Goal: Information Seeking & Learning: Find specific fact

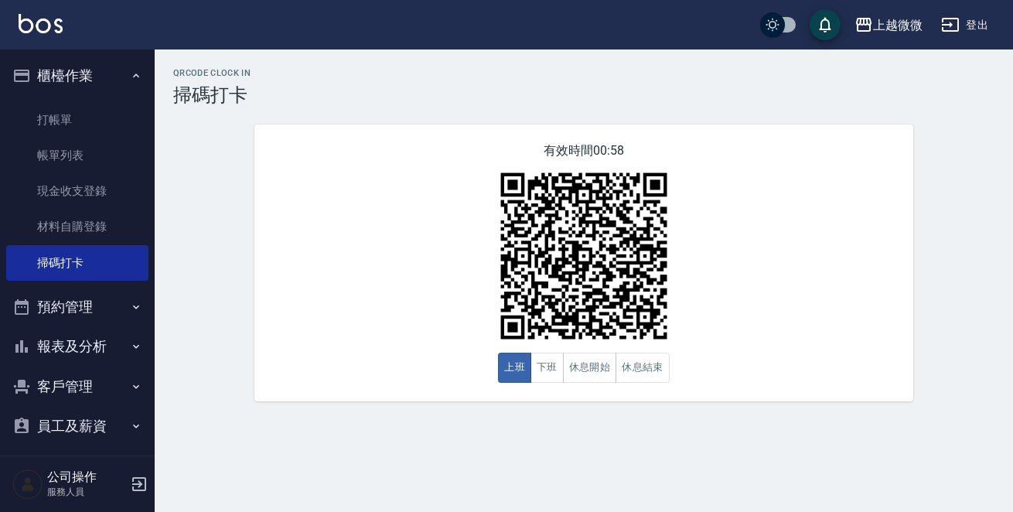
click at [80, 339] on button "報表及分析" at bounding box center [77, 346] width 142 height 40
click at [94, 338] on button "報表及分析" at bounding box center [77, 346] width 142 height 40
click at [78, 383] on button "客戶管理" at bounding box center [77, 386] width 142 height 40
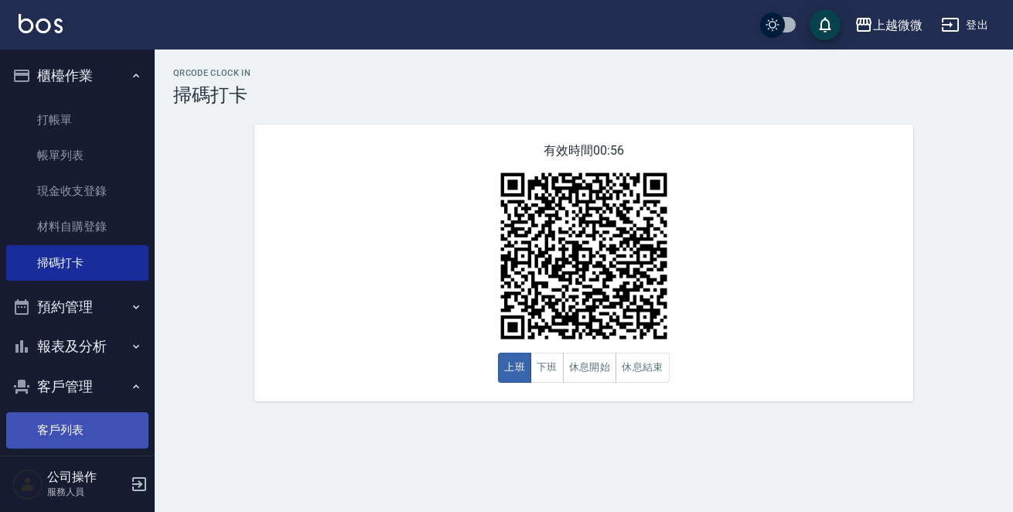
click at [76, 418] on link "客戶列表" at bounding box center [77, 430] width 142 height 36
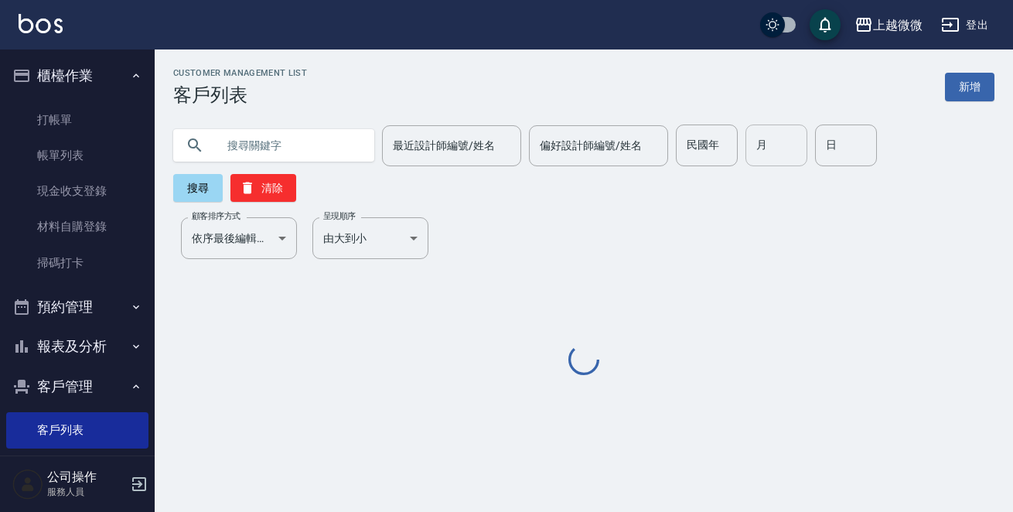
click at [761, 149] on input "月" at bounding box center [776, 145] width 62 height 42
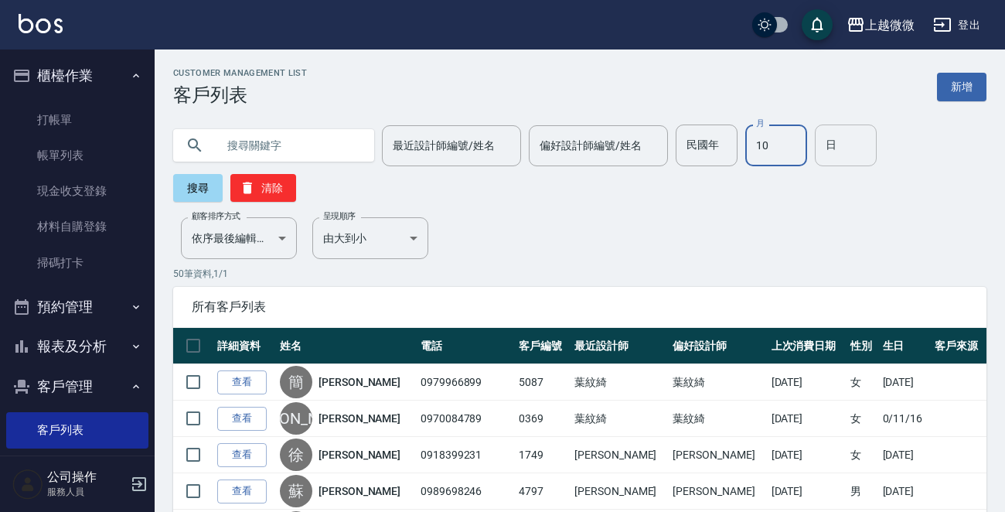
type input "10"
click at [828, 142] on input "日" at bounding box center [846, 145] width 62 height 42
type input "9"
click at [185, 191] on button "搜尋" at bounding box center [197, 188] width 49 height 28
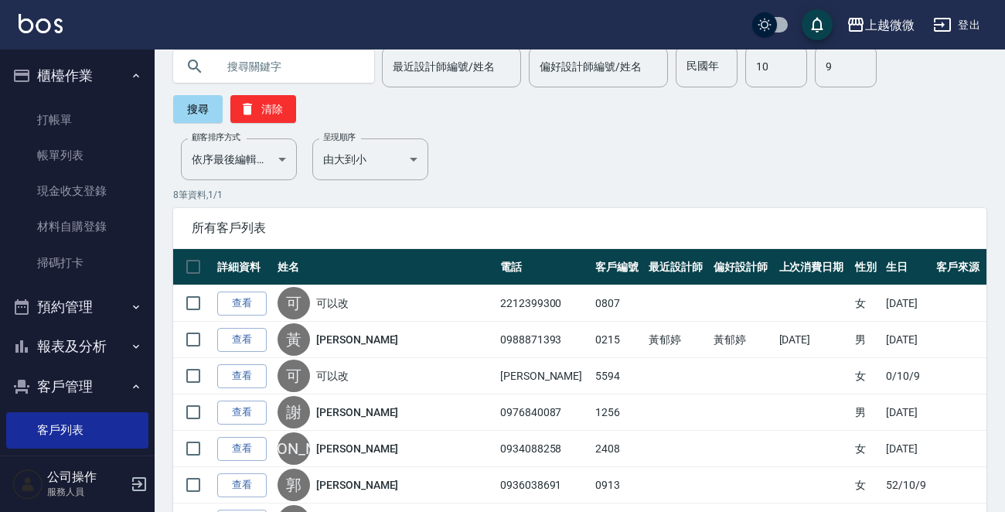
scroll to position [215, 0]
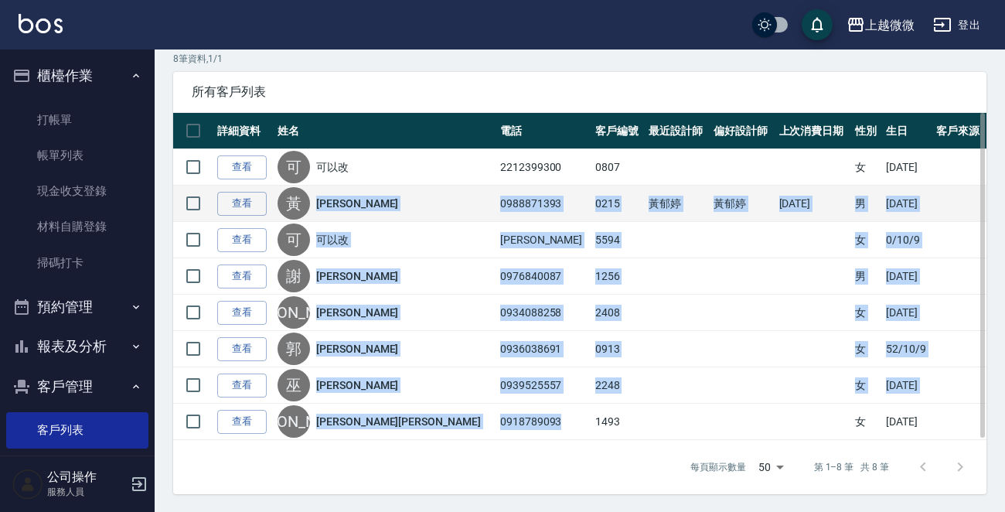
drag, startPoint x: 435, startPoint y: 400, endPoint x: 326, endPoint y: 206, distance: 222.5
click at [326, 206] on tbody "查看 可 可以改 2212399300 0807 女 [DATE] 查看 [PERSON_NAME] 0988871393 0215 [PERSON_NAME…" at bounding box center [579, 294] width 813 height 291
copy tbody "[PERSON_NAME]0988871393 0215 [PERSON_NAME] [PERSON_NAME] [DATE] 男 [DATE] 查看 可 可…"
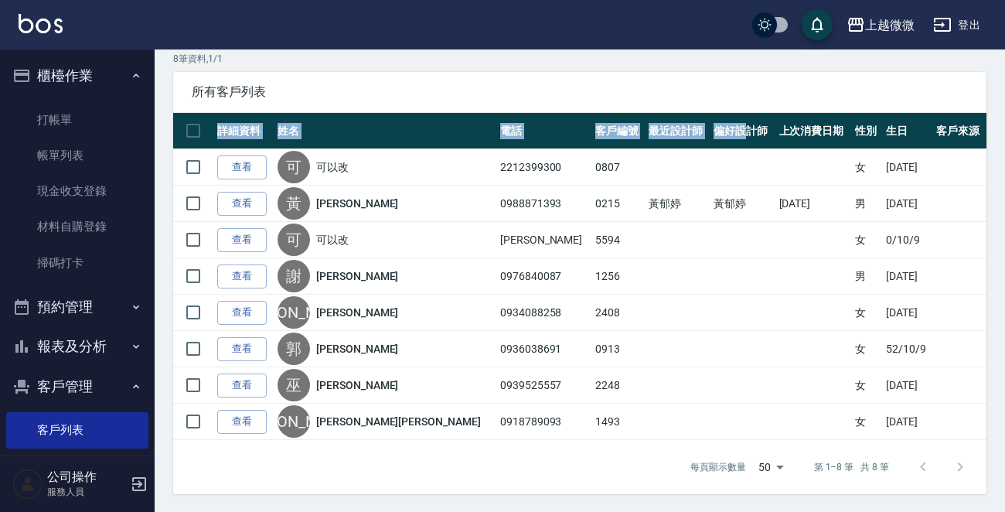
drag, startPoint x: 660, startPoint y: 103, endPoint x: 650, endPoint y: 69, distance: 35.5
click at [650, 69] on div "8 筆資料, 1 / 1 所有客戶列表 詳細資料 姓名 電話 客戶編號 最近設計師 偏好設計師 上次消費日期 性別 生日 客戶來源 查看 可 可以改 2212…" at bounding box center [579, 273] width 813 height 442
click at [542, 92] on span "所有客戶列表" at bounding box center [580, 91] width 776 height 15
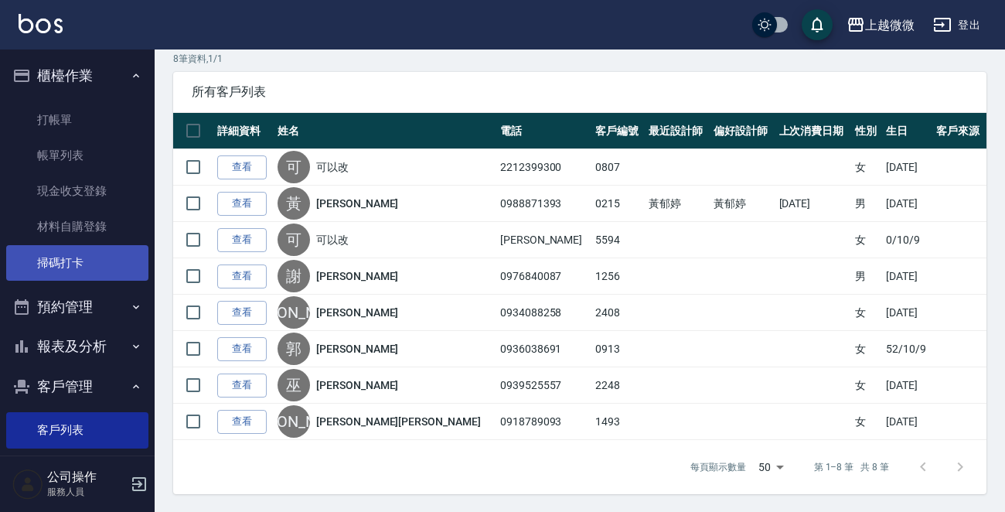
scroll to position [132, 0]
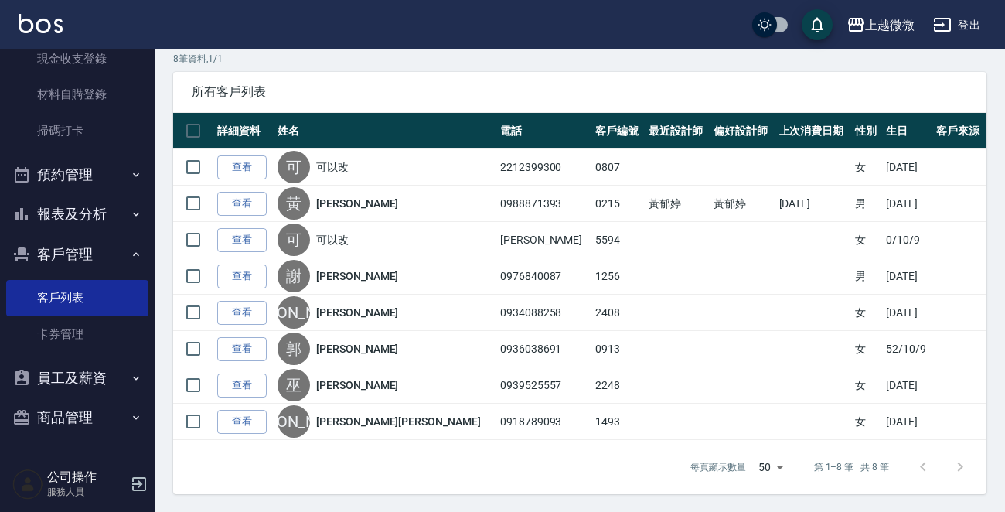
click at [107, 216] on button "報表及分析" at bounding box center [77, 214] width 142 height 40
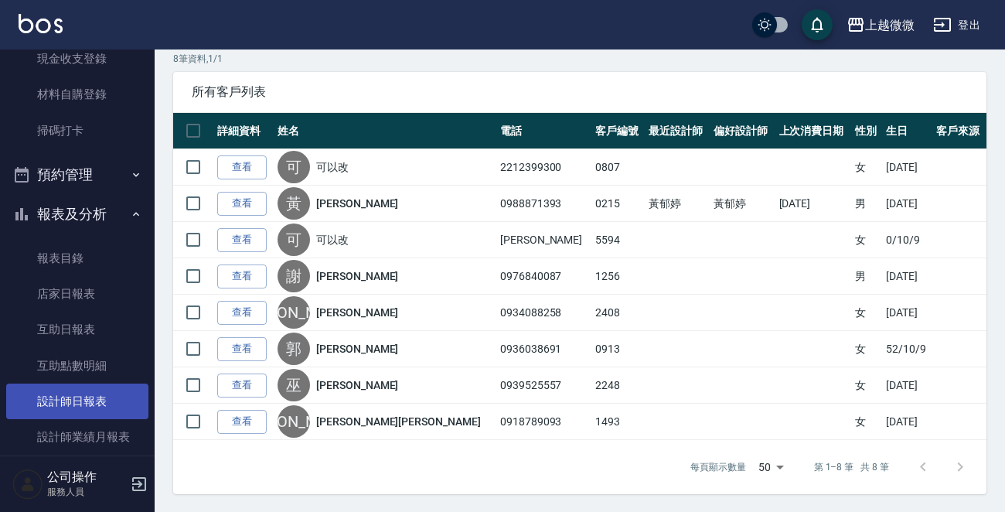
click at [78, 397] on link "設計師日報表" at bounding box center [77, 401] width 142 height 36
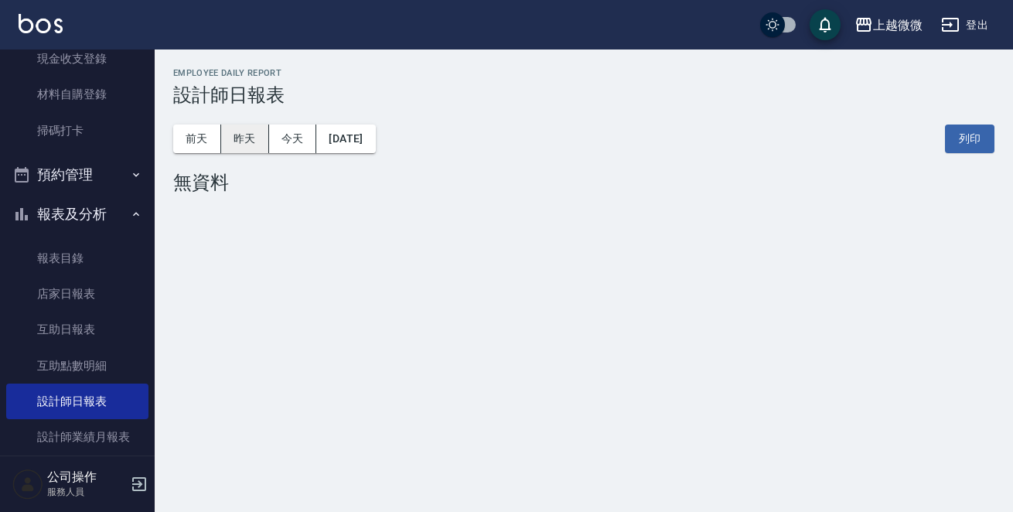
click at [248, 135] on button "昨天" at bounding box center [245, 138] width 48 height 29
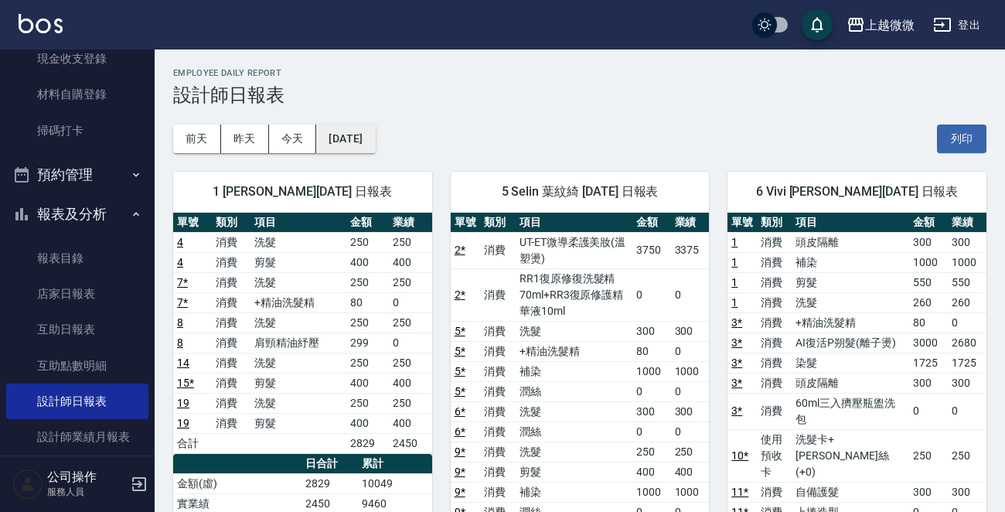
click at [375, 135] on button "[DATE]" at bounding box center [345, 138] width 59 height 29
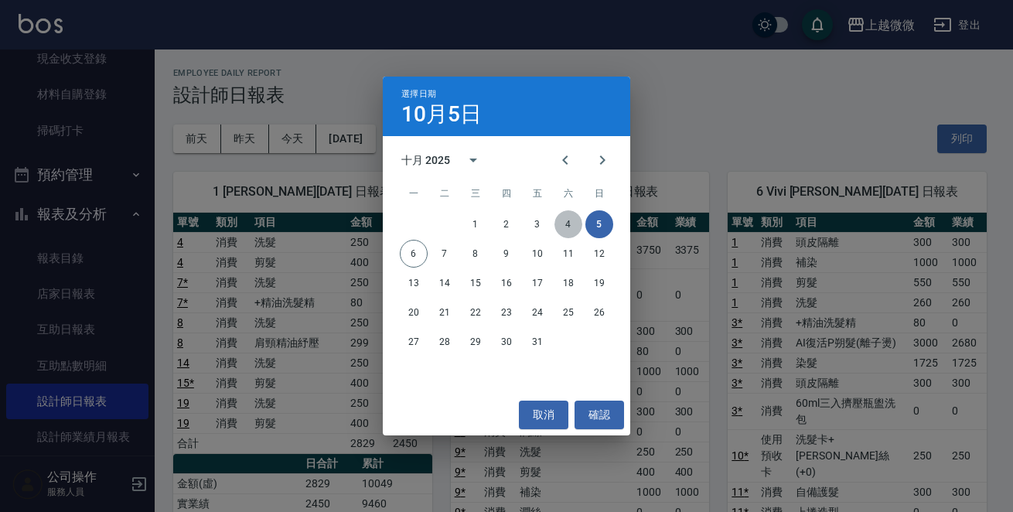
click at [573, 220] on button "4" at bounding box center [568, 224] width 28 height 28
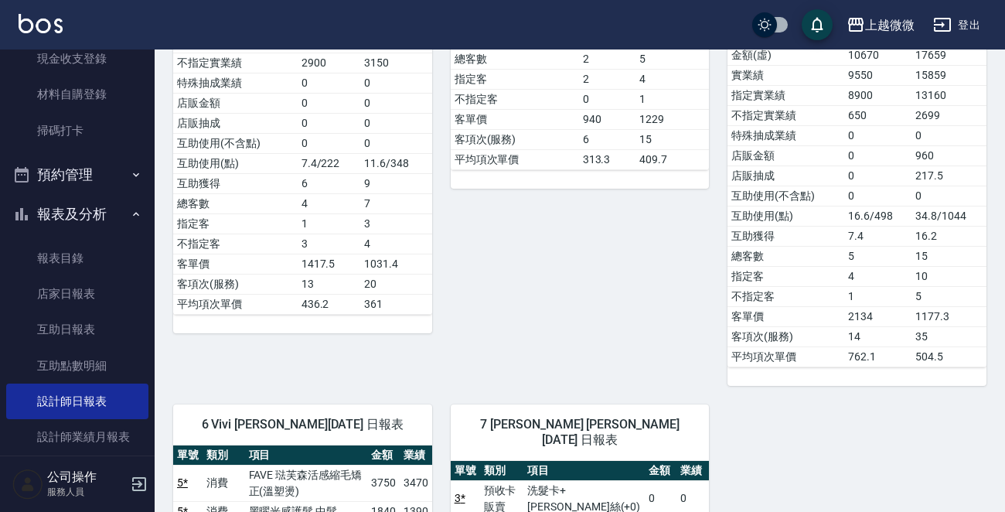
scroll to position [1082, 0]
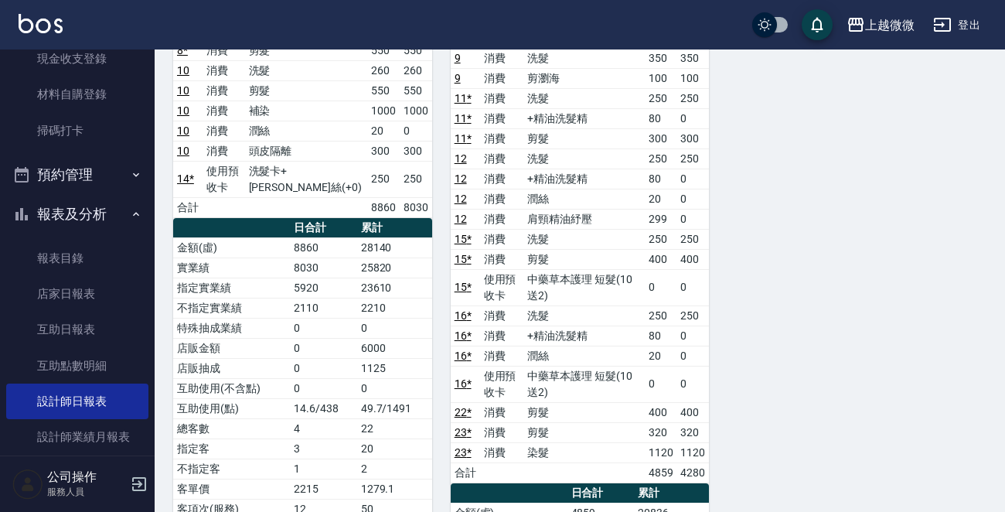
click at [30, 16] on img at bounding box center [41, 23] width 44 height 19
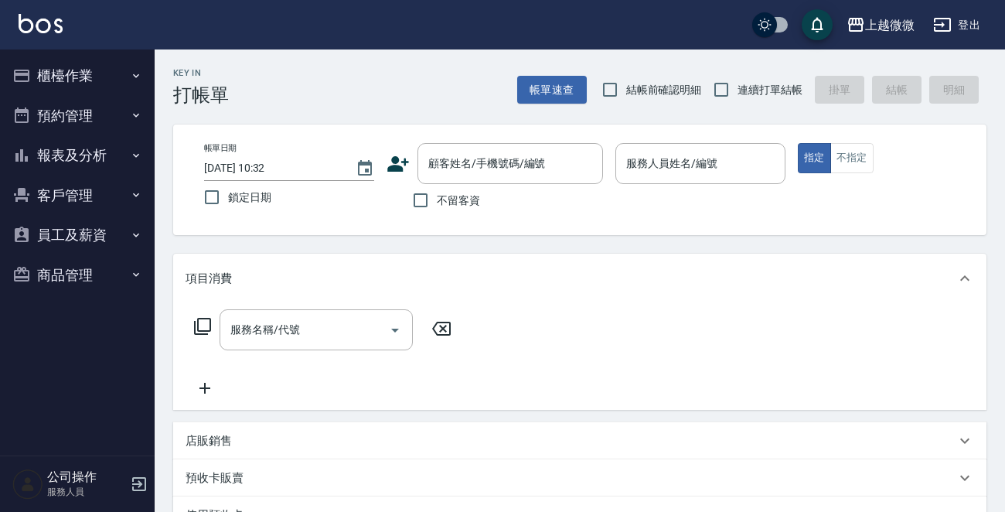
click at [601, 277] on div "項目消費" at bounding box center [571, 279] width 770 height 16
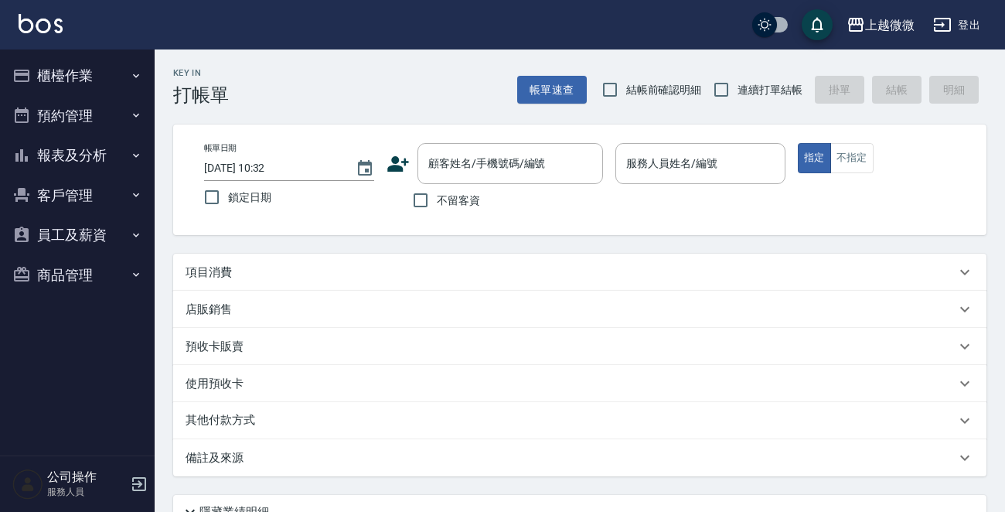
click at [220, 278] on p "項目消費" at bounding box center [209, 272] width 46 height 16
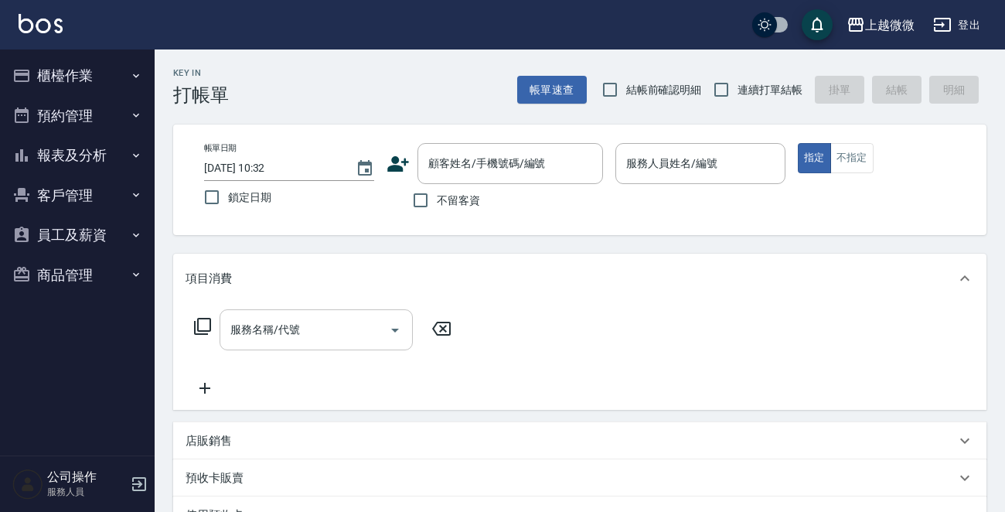
click at [265, 338] on input "服務名稱/代號" at bounding box center [304, 329] width 156 height 27
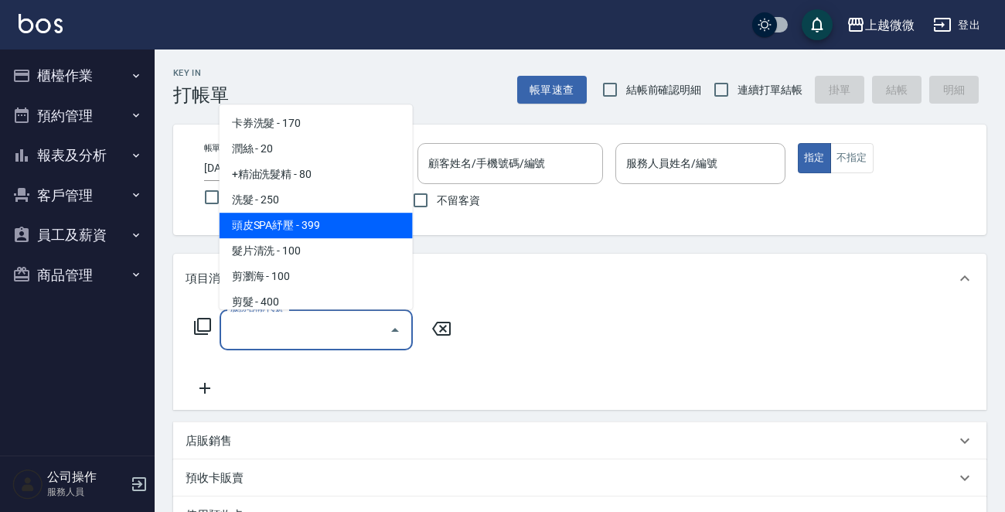
scroll to position [232, 0]
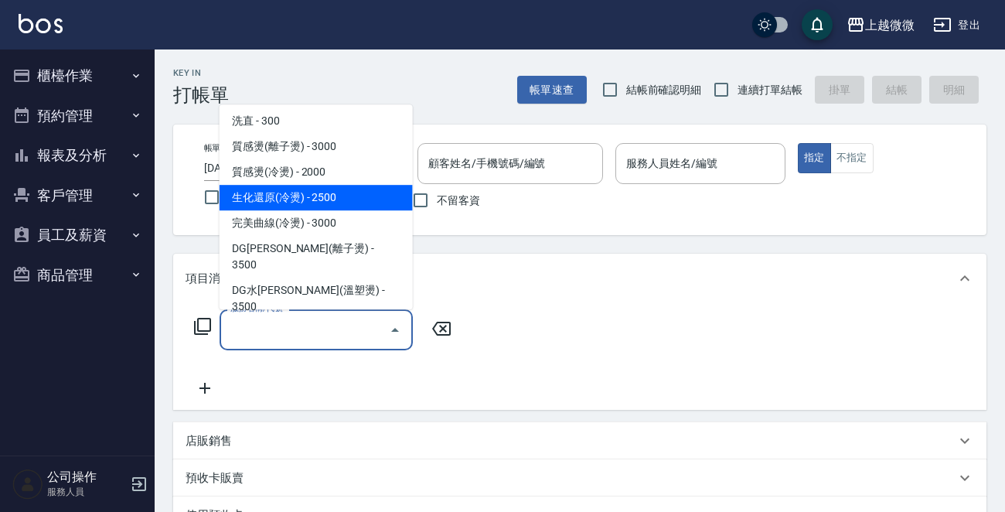
click at [310, 194] on span "生化還原(冷燙) - 2500" at bounding box center [316, 198] width 193 height 26
type input "生化還原(冷燙)(C05)"
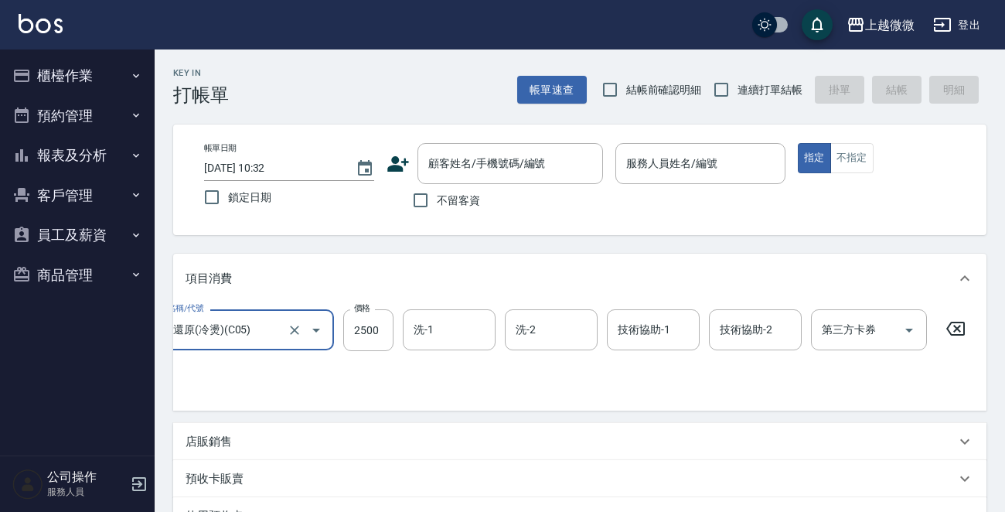
scroll to position [0, 0]
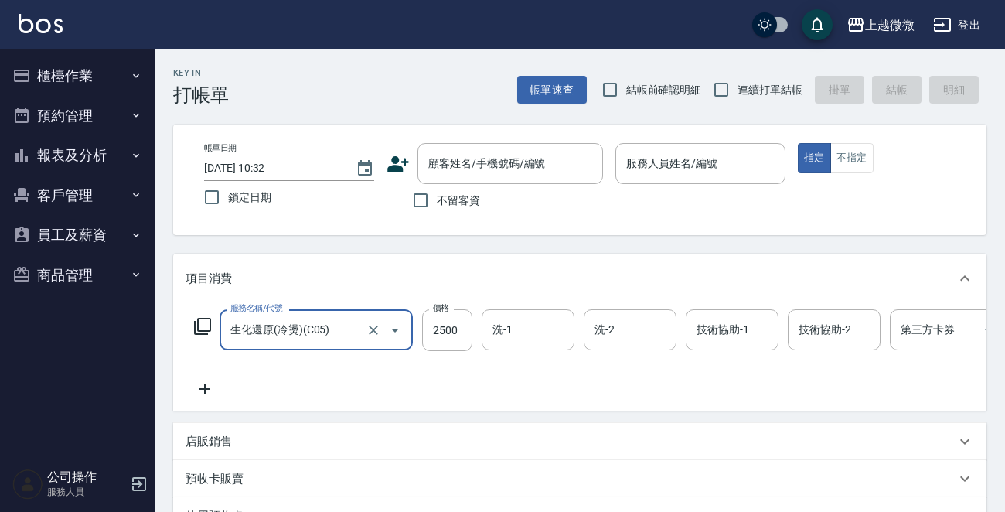
click at [394, 324] on icon "Open" at bounding box center [395, 330] width 19 height 19
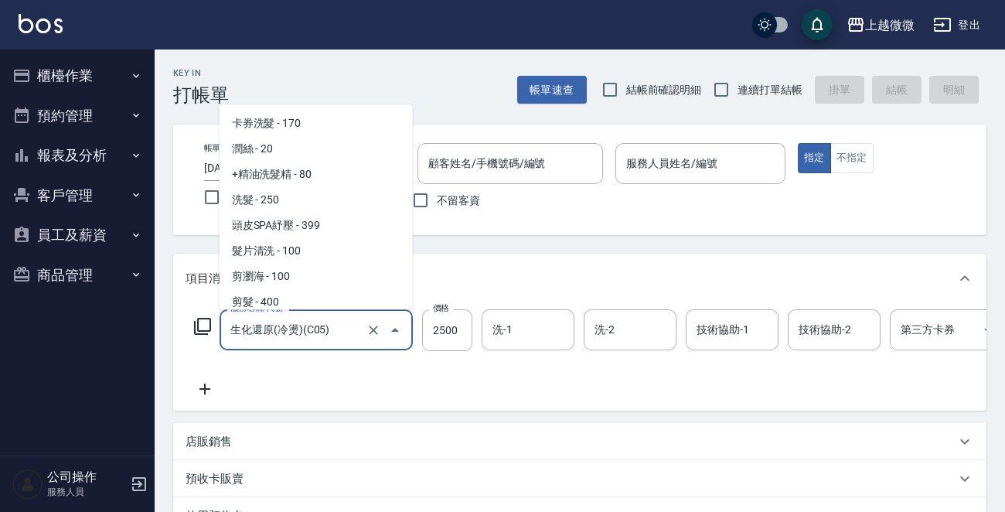
scroll to position [132, 0]
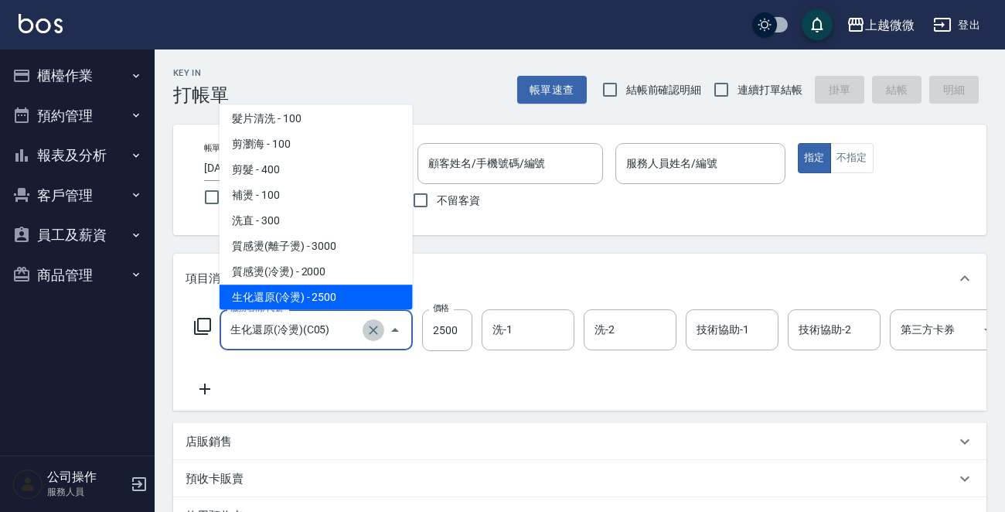
click at [369, 332] on icon "Clear" at bounding box center [373, 329] width 15 height 15
click at [392, 331] on icon "Close" at bounding box center [395, 330] width 8 height 4
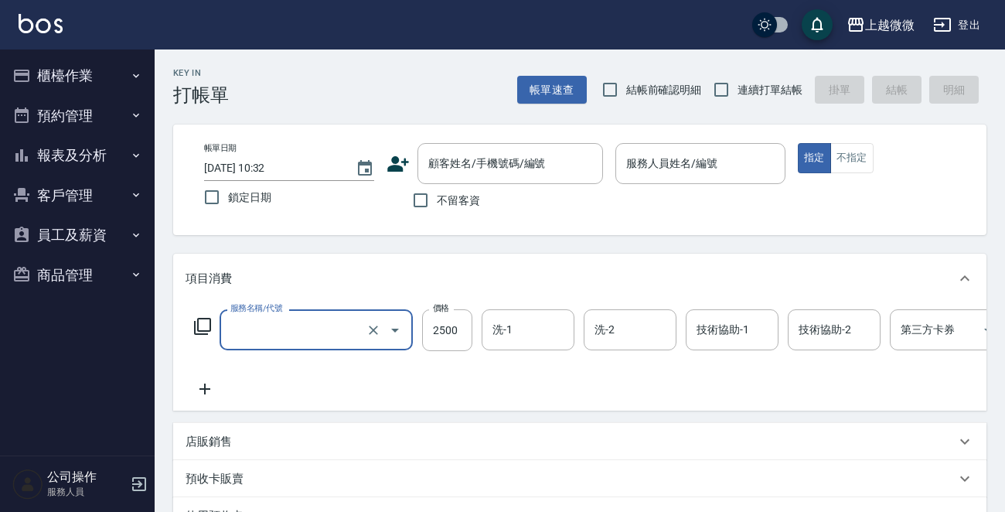
click at [392, 331] on icon "Open" at bounding box center [395, 330] width 19 height 19
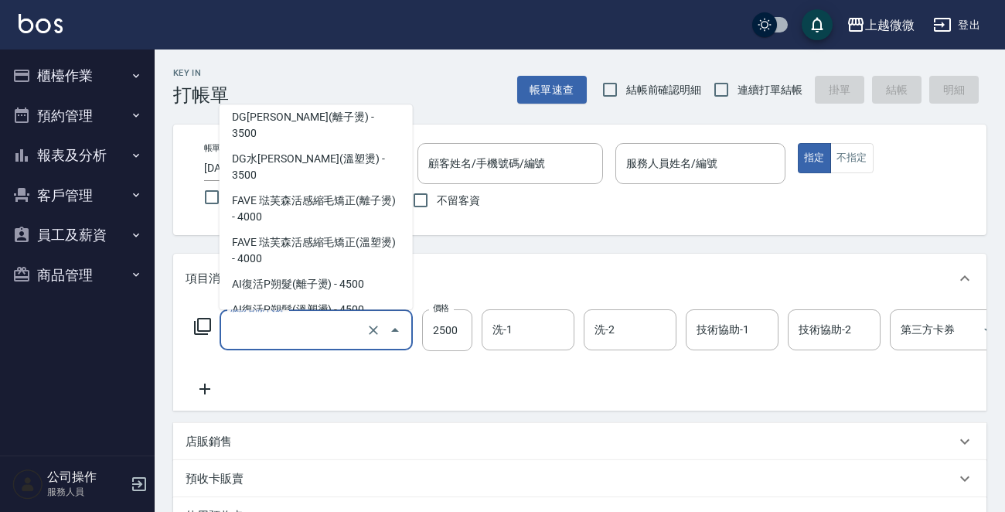
scroll to position [364, 0]
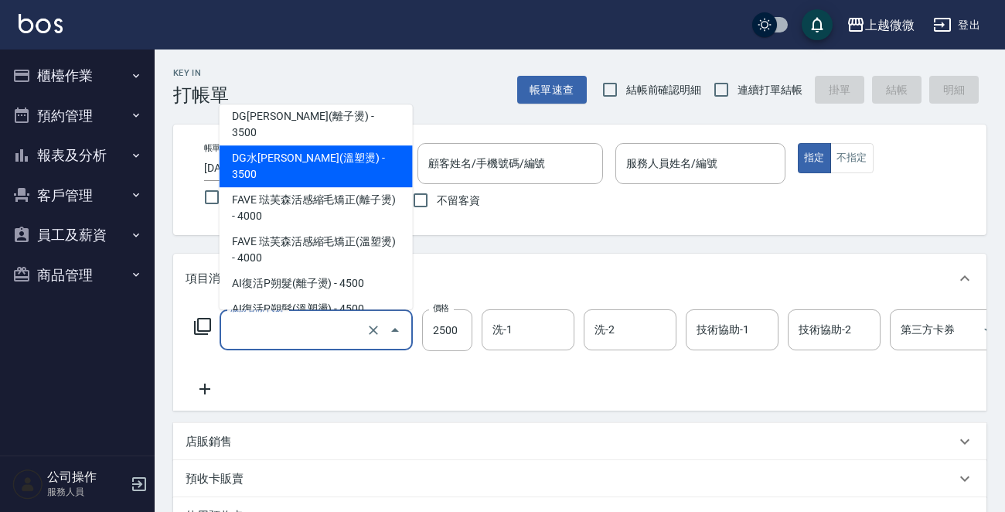
click at [303, 145] on span "DG水[PERSON_NAME](溫塑燙) - 3500" at bounding box center [316, 166] width 193 height 42
type input "DG水[PERSON_NAME](溫塑燙)(C08)"
type input "3500"
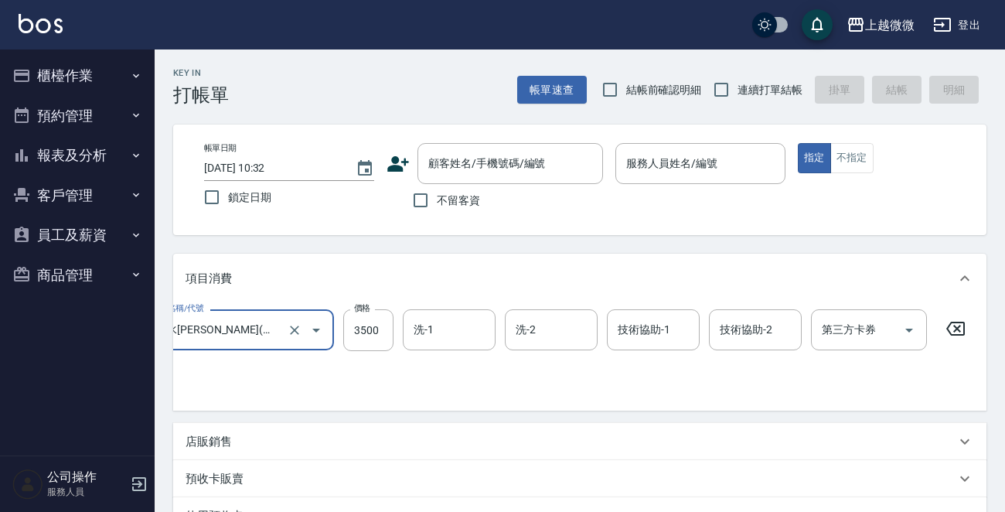
scroll to position [0, 0]
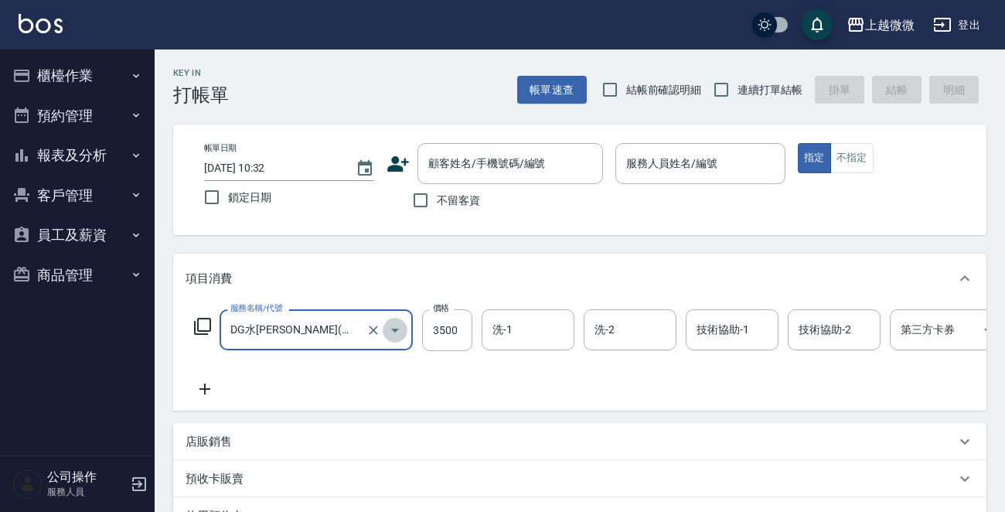
click at [397, 329] on icon "Open" at bounding box center [395, 330] width 19 height 19
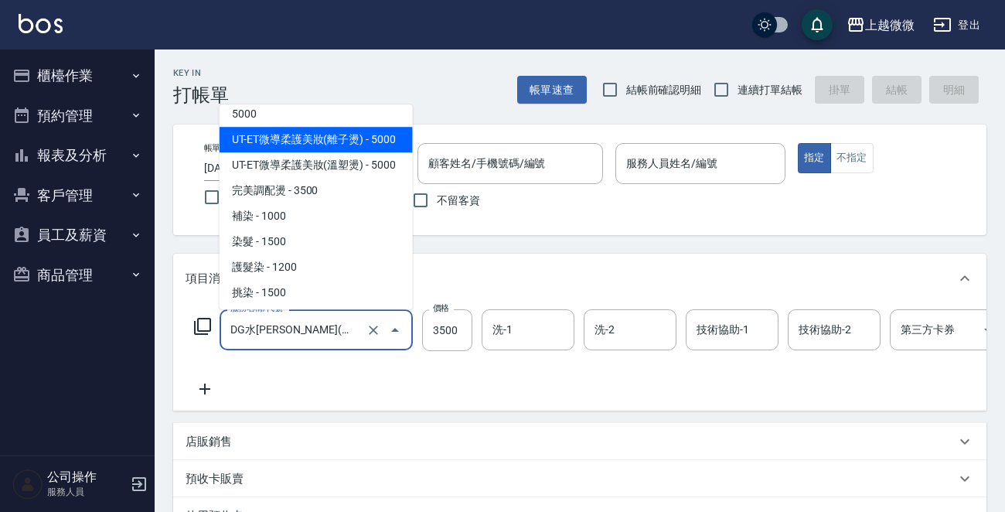
scroll to position [750, 0]
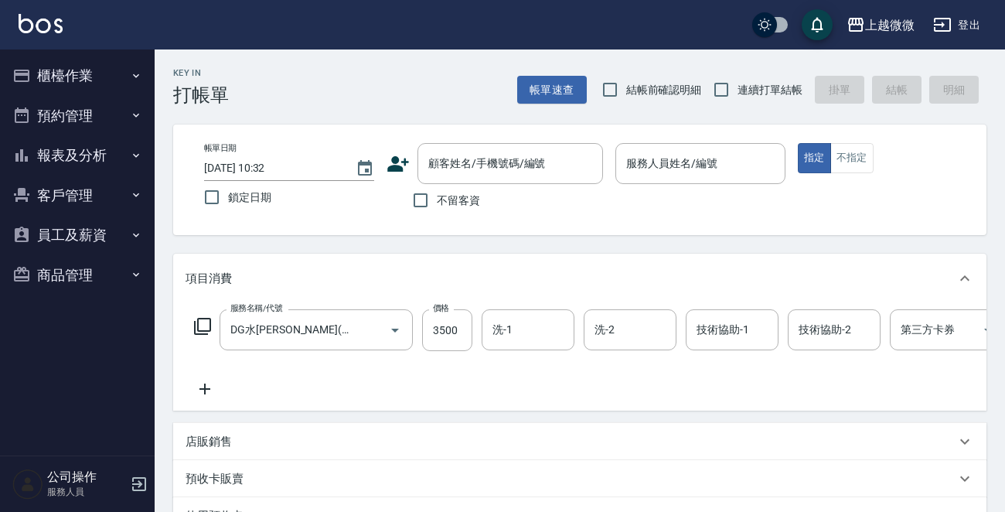
click at [564, 250] on div "Key In 打帳單 帳單速查 結帳前確認明細 連續打單結帳 掛單 結帳 明細 帳單日期 [DATE] 10:32 鎖定日期 顧客姓名/手機號碼/編號 顧客姓…" at bounding box center [580, 412] width 850 height 727
click at [34, 32] on img at bounding box center [41, 23] width 44 height 19
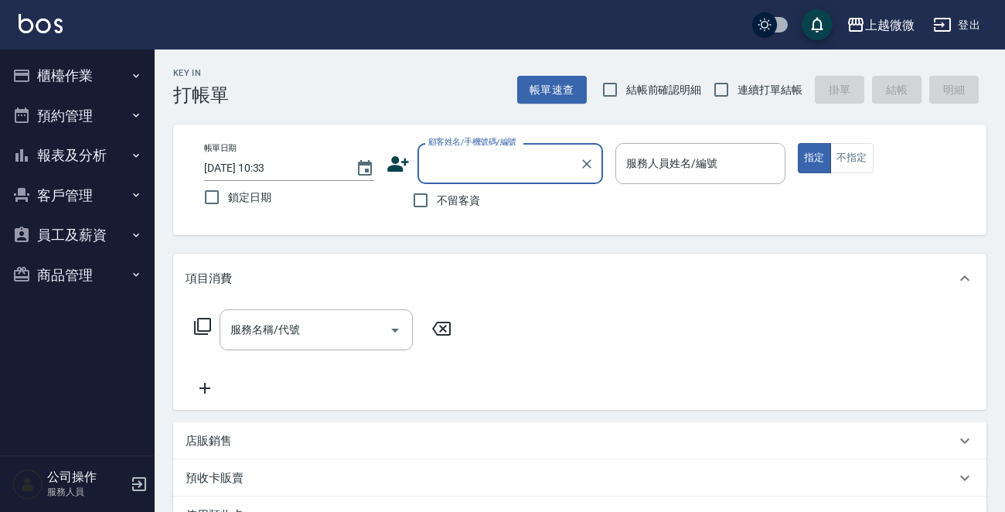
click at [121, 149] on button "報表及分析" at bounding box center [77, 155] width 142 height 40
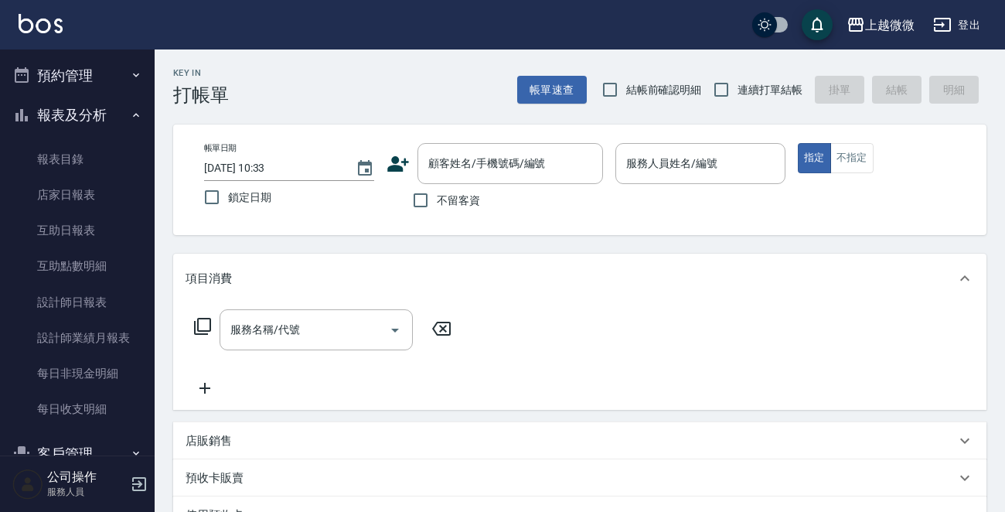
scroll to position [77, 0]
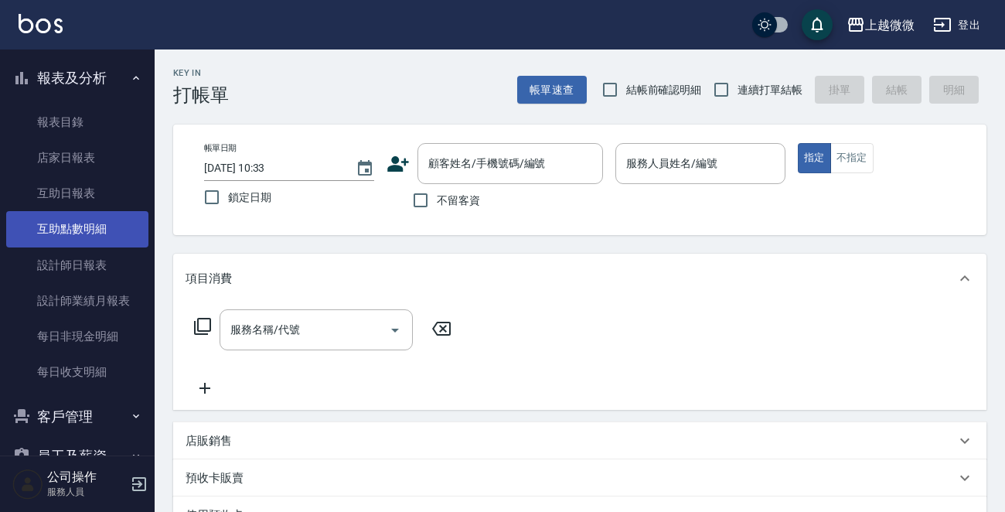
click at [108, 224] on link "互助點數明細" at bounding box center [77, 229] width 142 height 36
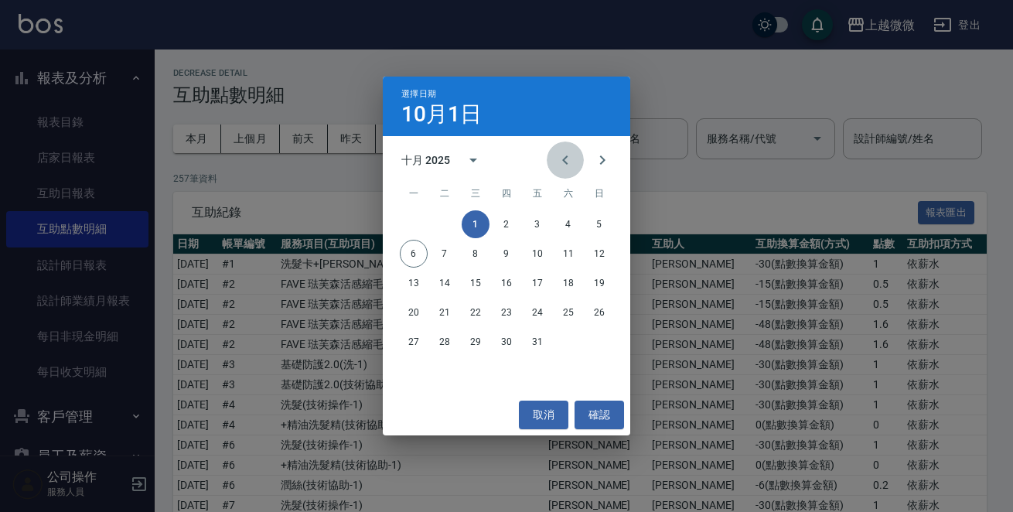
click at [564, 158] on icon "Previous month" at bounding box center [564, 159] width 5 height 9
click at [601, 162] on icon "Next month" at bounding box center [602, 159] width 5 height 9
click at [475, 221] on button "1" at bounding box center [475, 224] width 28 height 28
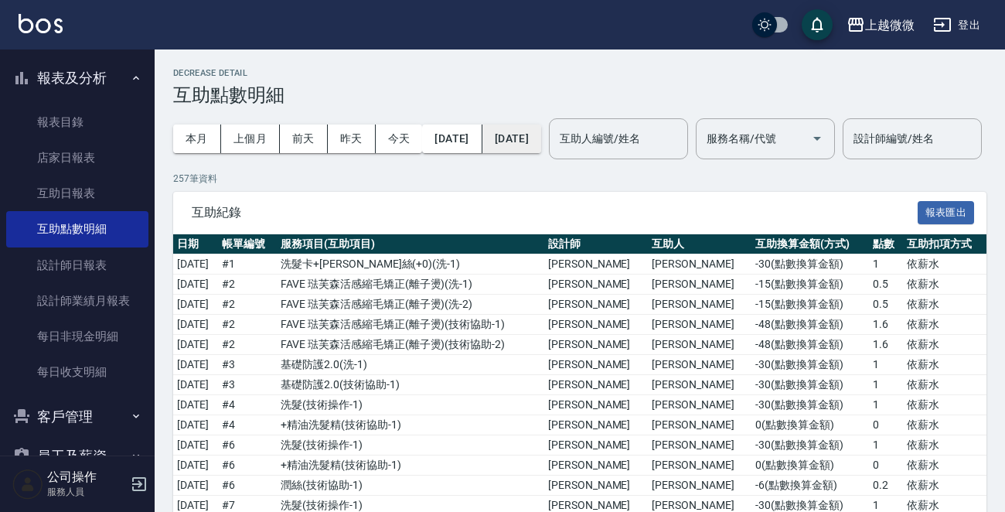
click at [541, 141] on button "[DATE]" at bounding box center [511, 138] width 59 height 29
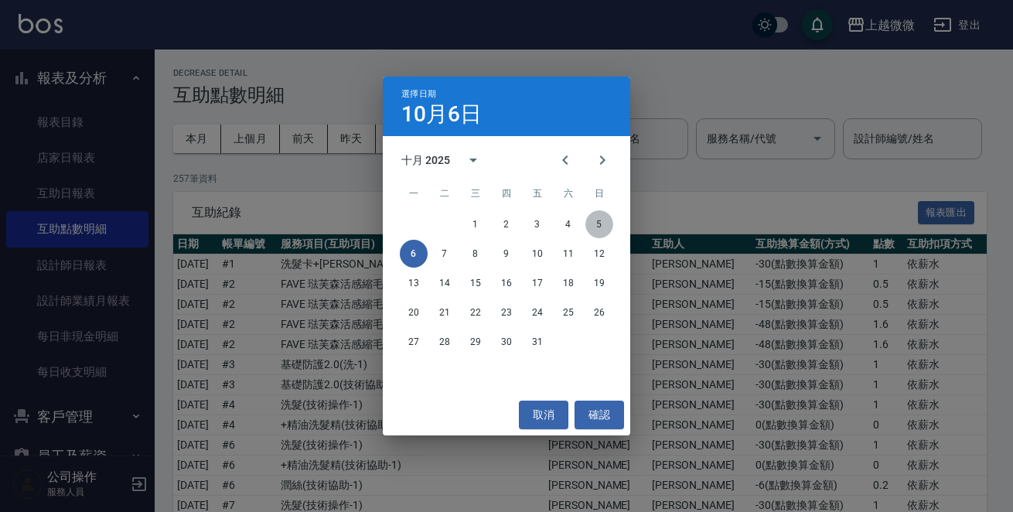
click at [595, 230] on button "5" at bounding box center [599, 224] width 28 height 28
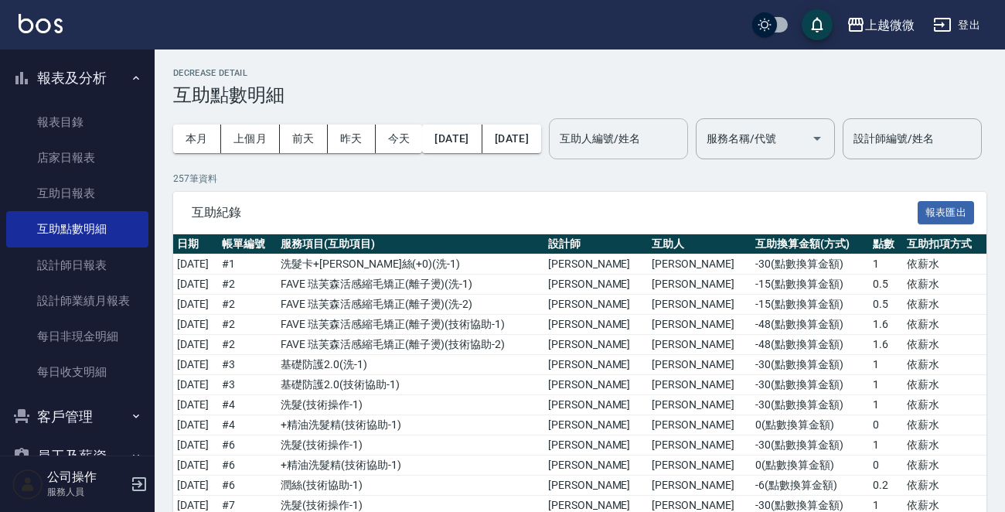
click at [649, 143] on input "互助人編號/姓名" at bounding box center [618, 138] width 125 height 27
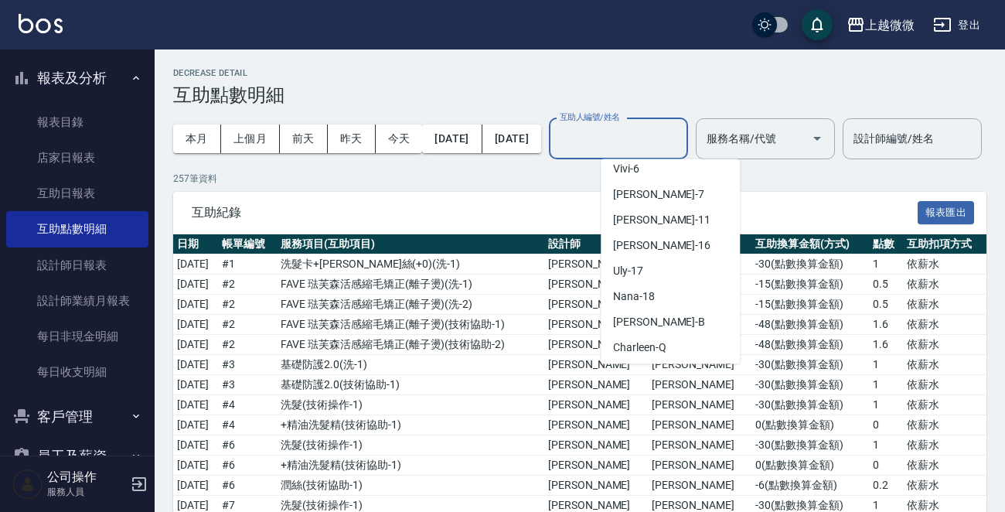
scroll to position [165, 0]
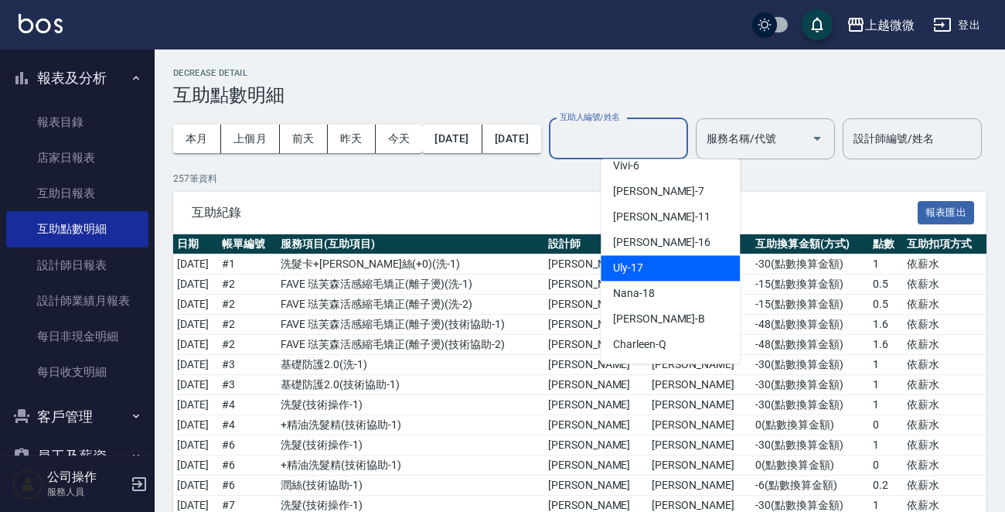
click at [649, 264] on div "Uly -17" at bounding box center [670, 268] width 139 height 26
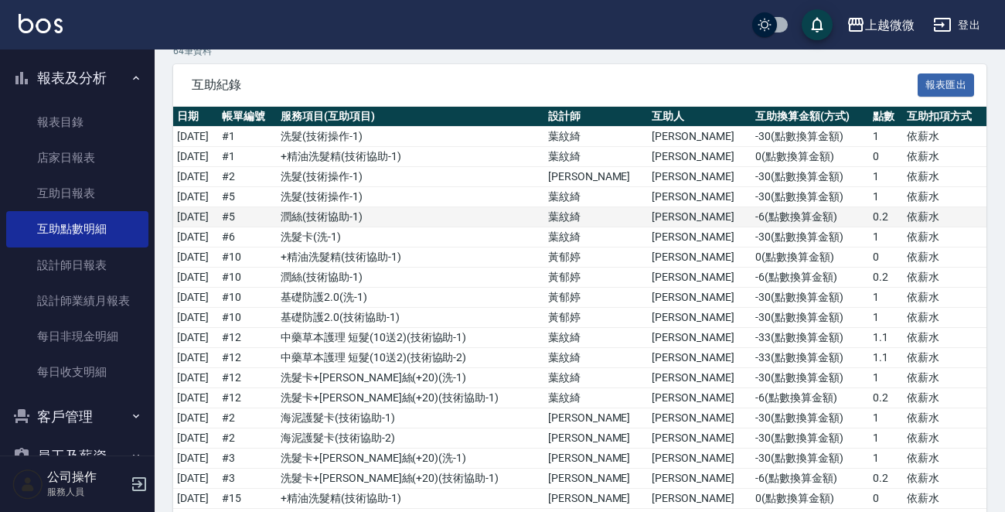
scroll to position [0, 0]
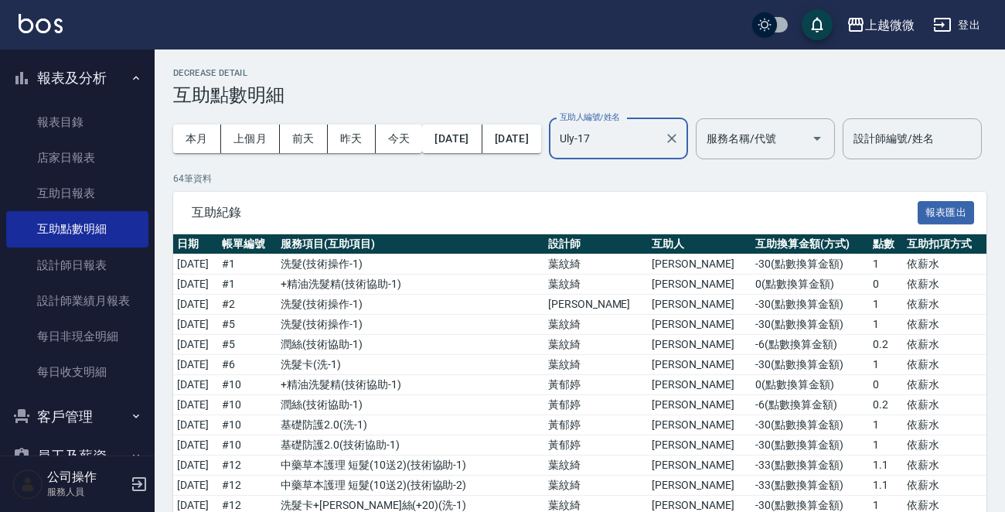
click at [495, 153] on div "本月 上個月 [DATE] [DATE] [DATE] [DATE] [DATE]" at bounding box center [357, 139] width 368 height 66
click at [482, 146] on button "[DATE]" at bounding box center [452, 138] width 60 height 29
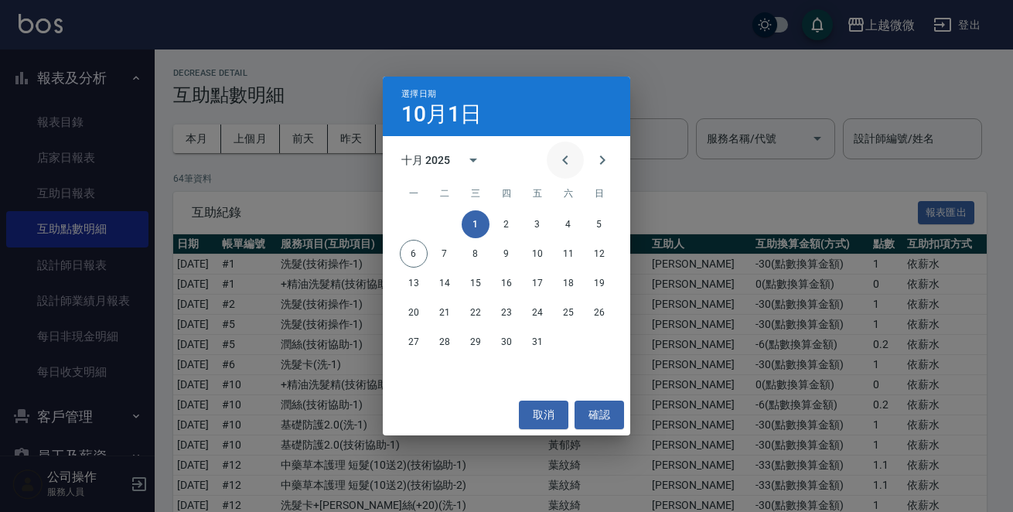
click at [566, 156] on icon "Previous month" at bounding box center [564, 159] width 5 height 9
click at [444, 339] on button "30" at bounding box center [445, 342] width 28 height 28
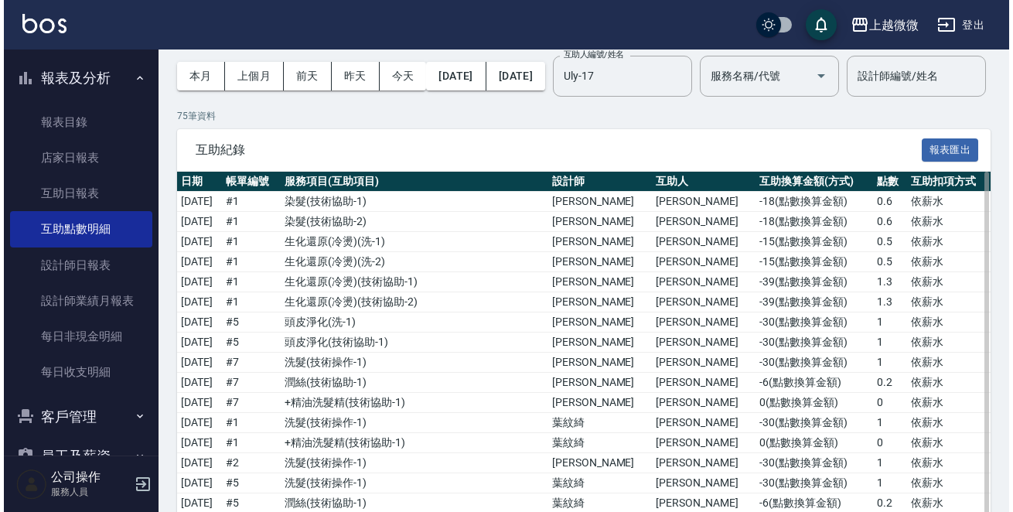
scroll to position [39, 0]
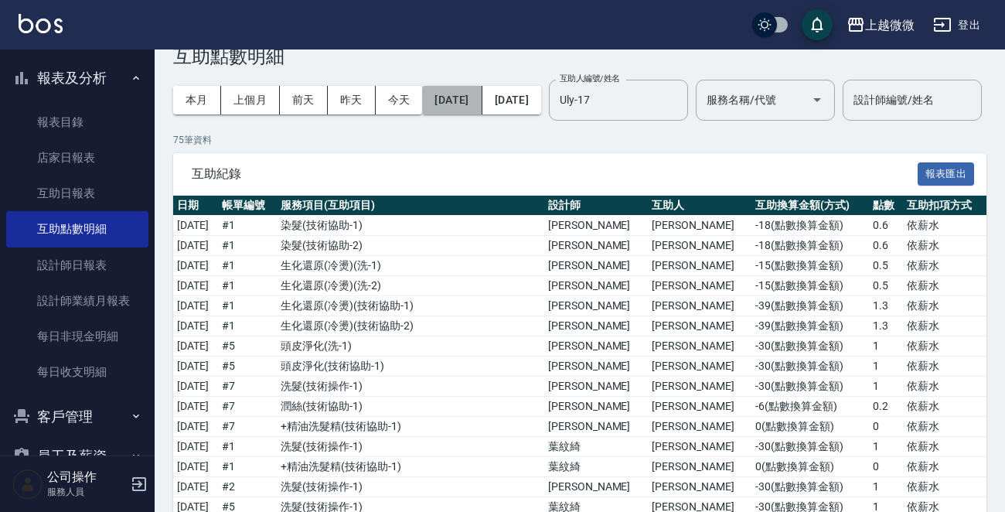
click at [472, 94] on button "[DATE]" at bounding box center [452, 100] width 60 height 29
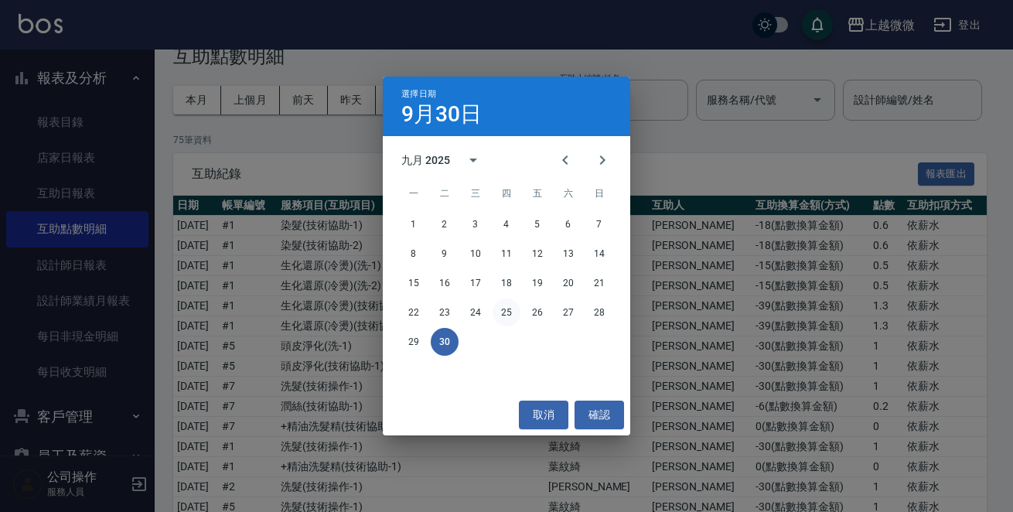
click at [506, 308] on button "25" at bounding box center [506, 312] width 28 height 28
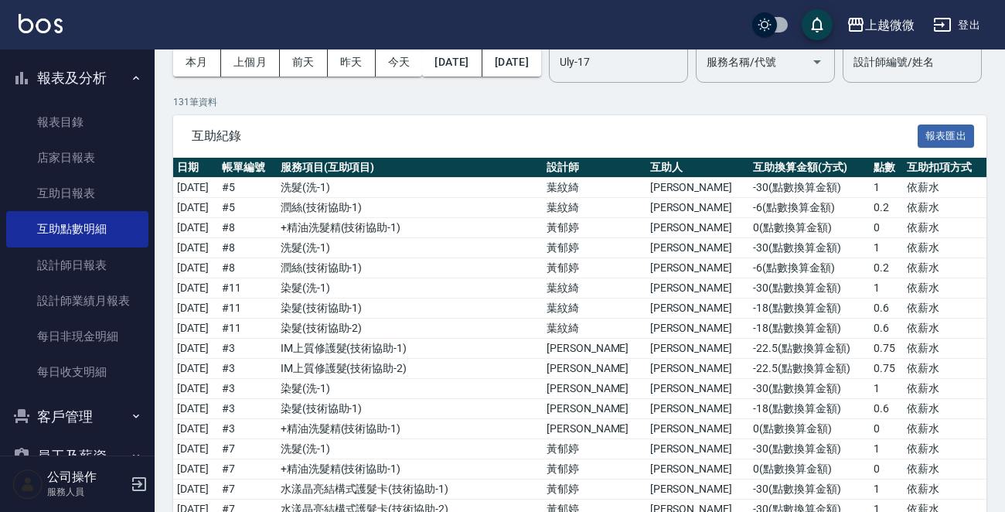
scroll to position [0, 0]
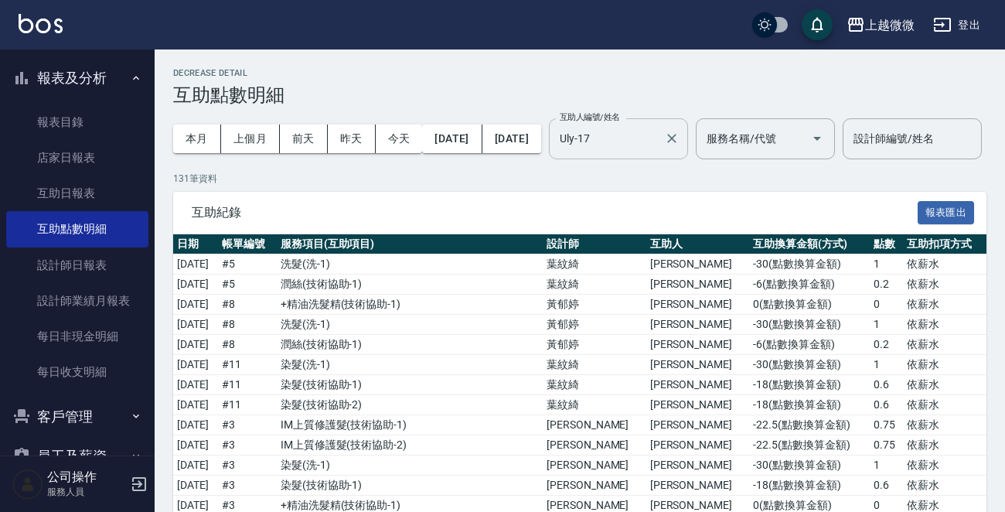
click at [658, 141] on input "Uly-17" at bounding box center [607, 138] width 102 height 27
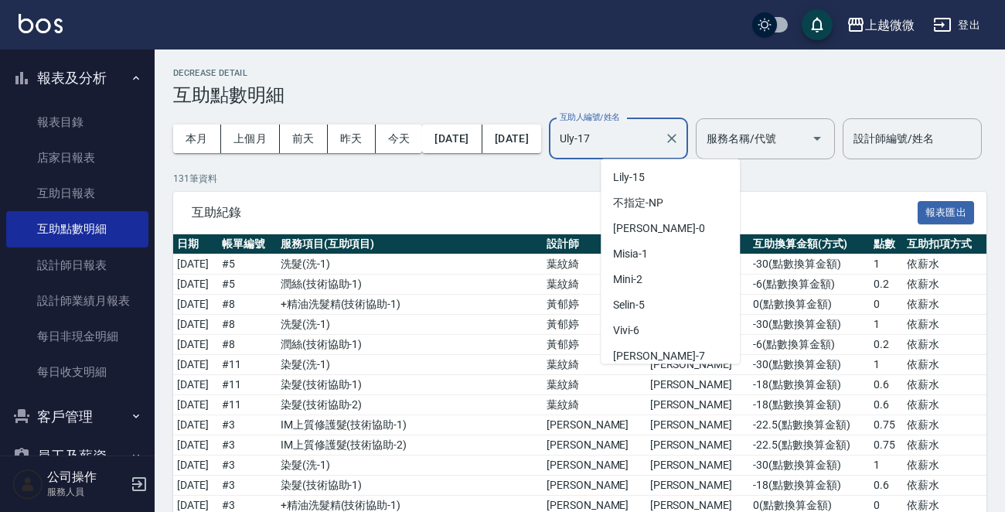
scroll to position [82, 0]
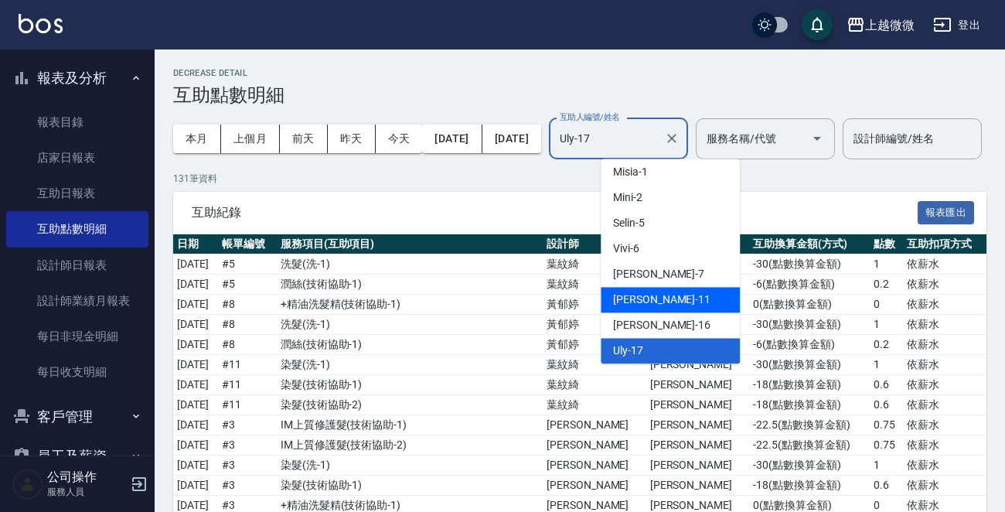
click at [676, 299] on div "[PERSON_NAME] -11" at bounding box center [670, 300] width 139 height 26
type input "[PERSON_NAME]-11"
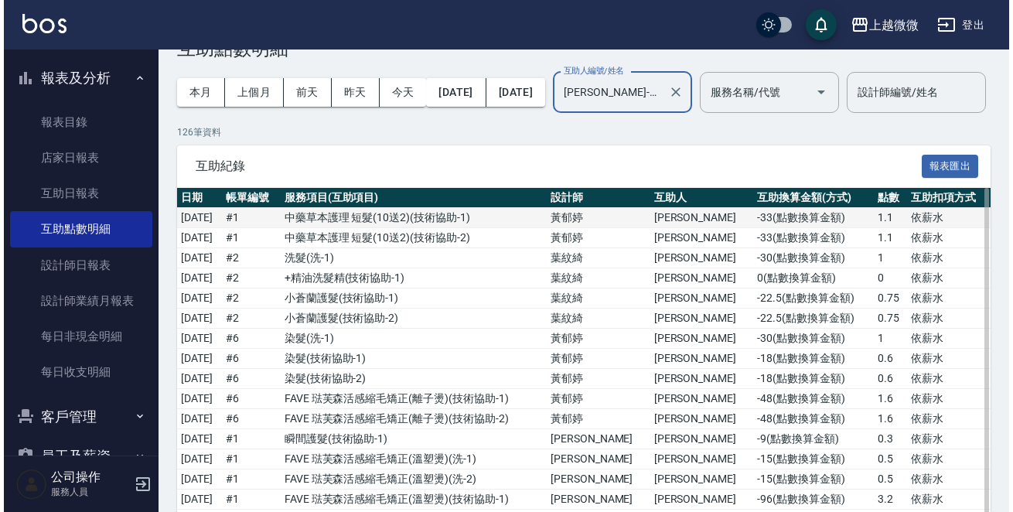
scroll to position [0, 0]
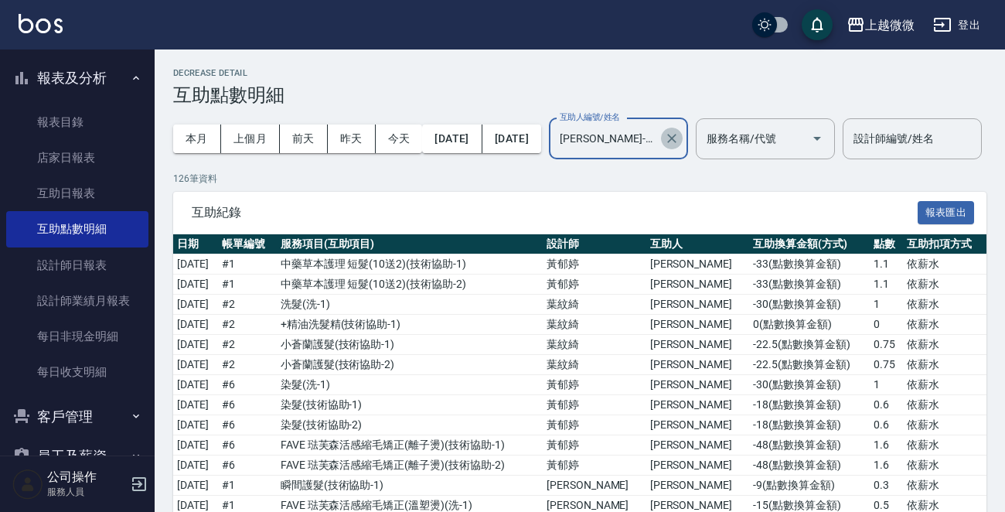
click at [679, 141] on icon "Clear" at bounding box center [671, 138] width 15 height 15
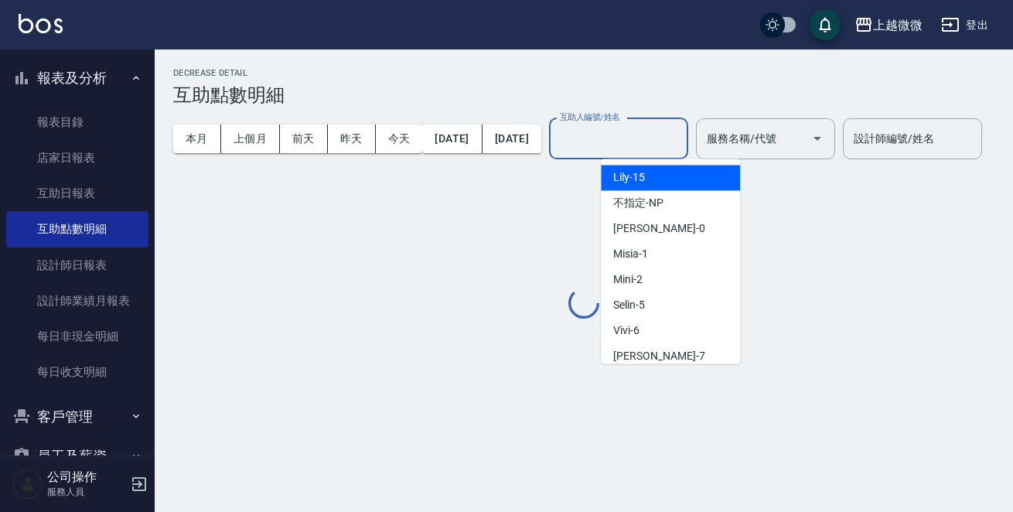
click at [681, 142] on input "互助人編號/姓名" at bounding box center [618, 138] width 125 height 27
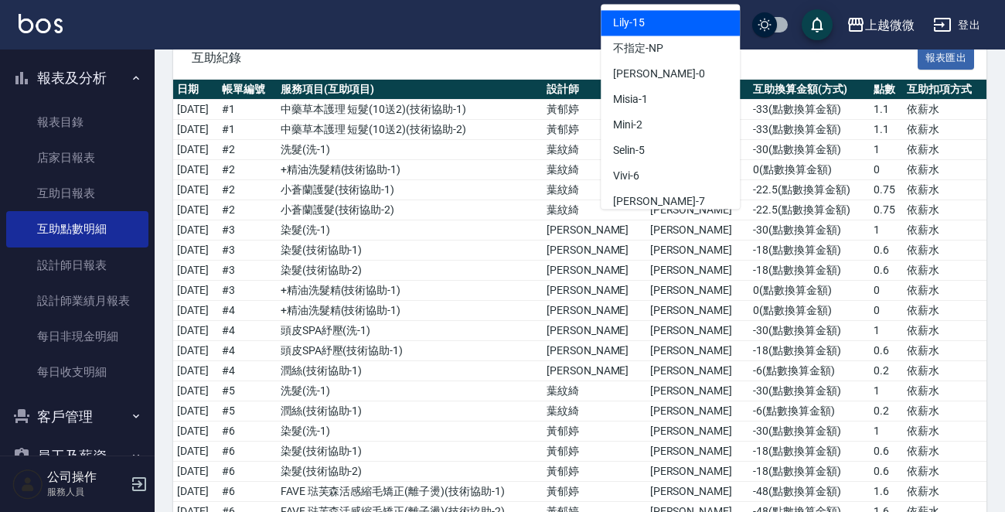
click at [678, 33] on div "Lily -15" at bounding box center [670, 23] width 139 height 26
type input "Lily-15"
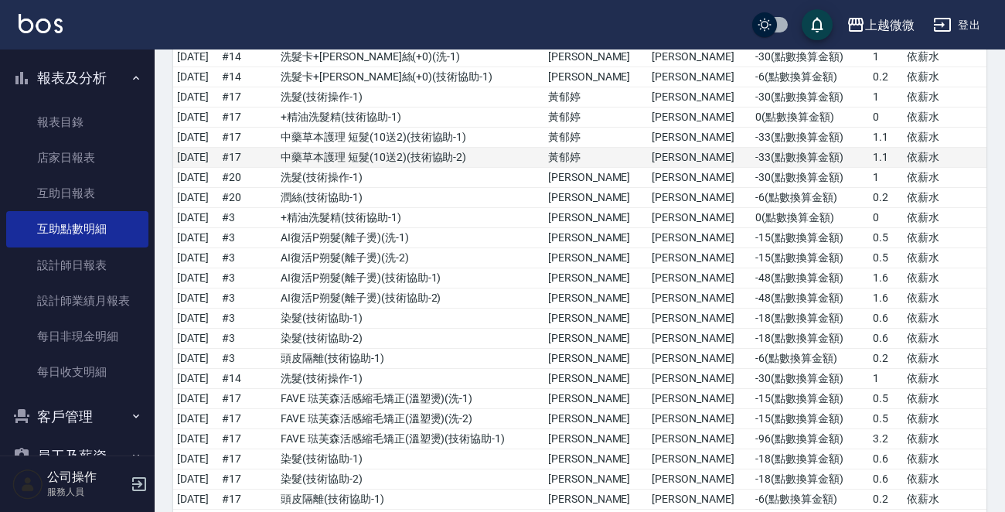
scroll to position [1953, 0]
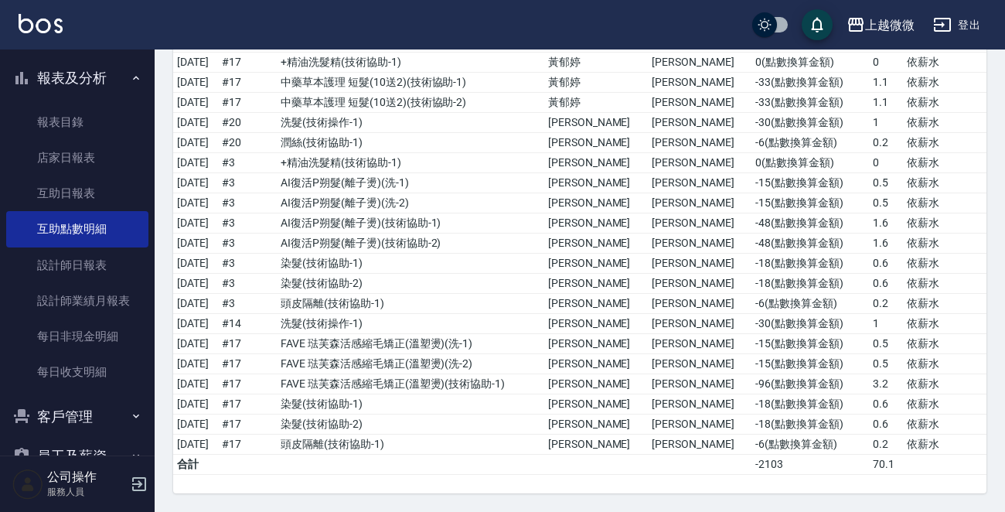
click at [35, 19] on img at bounding box center [41, 23] width 44 height 19
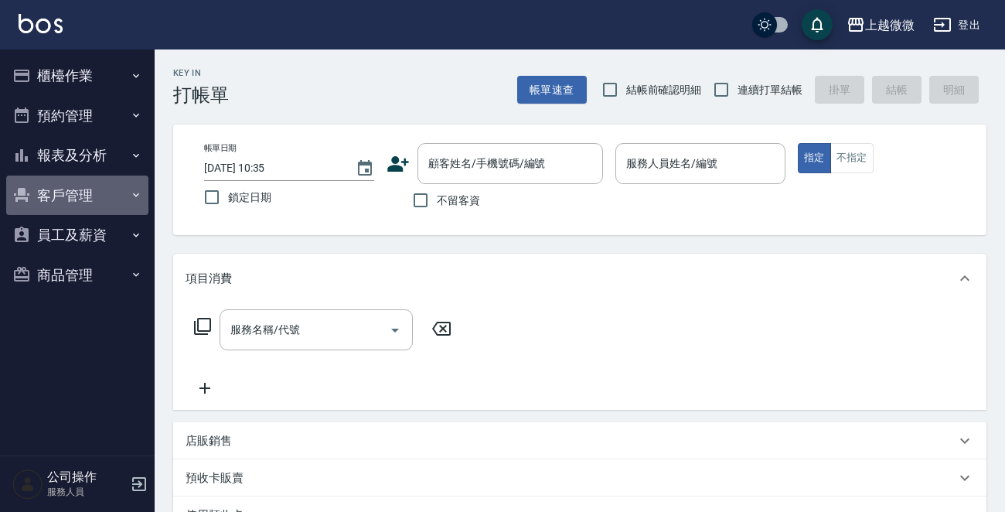
drag, startPoint x: 77, startPoint y: 195, endPoint x: 40, endPoint y: 246, distance: 63.1
click at [77, 194] on button "客戶管理" at bounding box center [77, 195] width 142 height 40
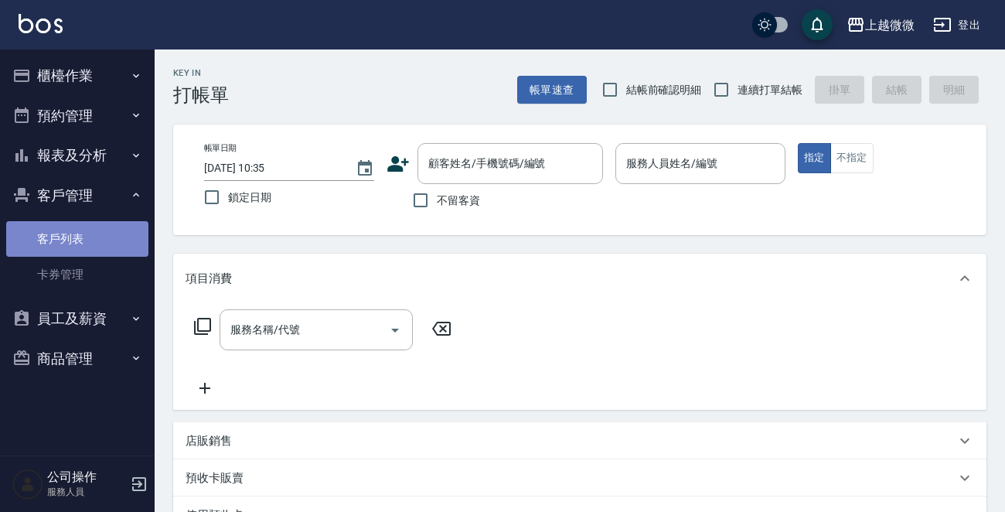
click at [40, 246] on link "客戶列表" at bounding box center [77, 239] width 142 height 36
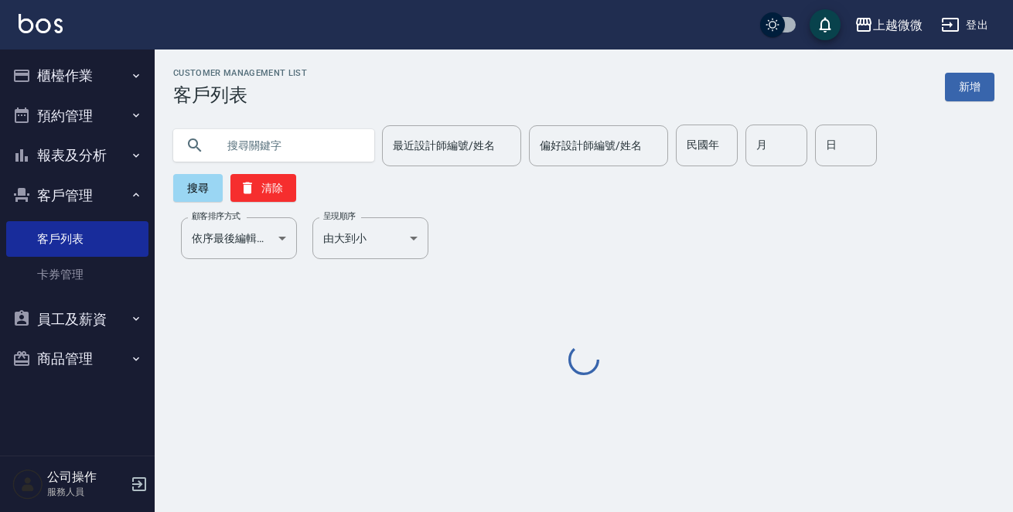
click at [269, 153] on input "text" at bounding box center [288, 145] width 145 height 42
paste input "0913692736"
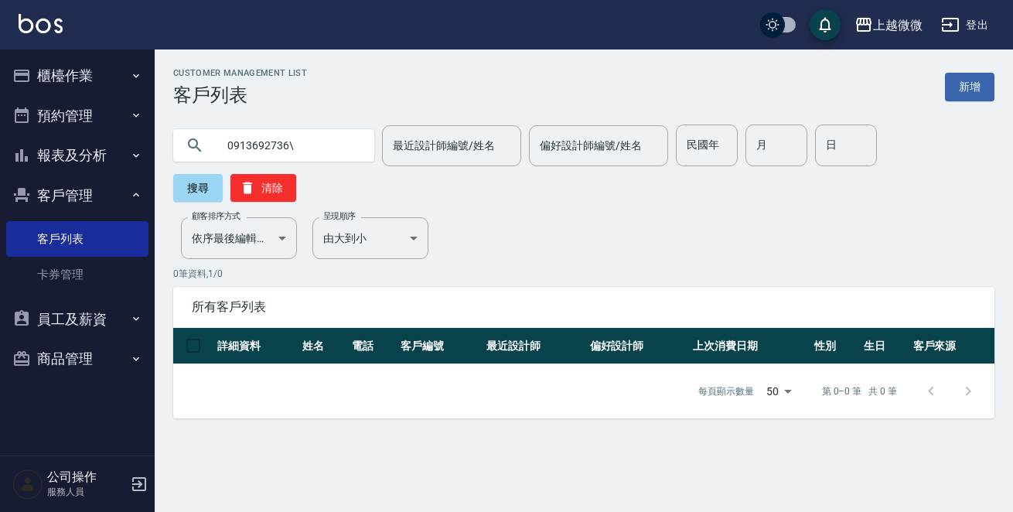
click at [308, 153] on input "0913692736\" at bounding box center [288, 145] width 145 height 42
type input "0913692736"
